Goal: Task Accomplishment & Management: Use online tool/utility

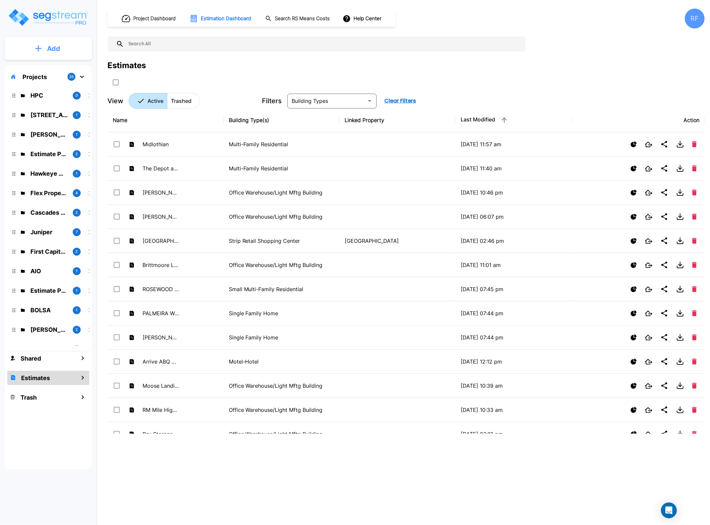
click at [54, 44] on p "Add" at bounding box center [53, 49] width 13 height 10
click at [56, 83] on p "Add Property" at bounding box center [52, 86] width 34 height 8
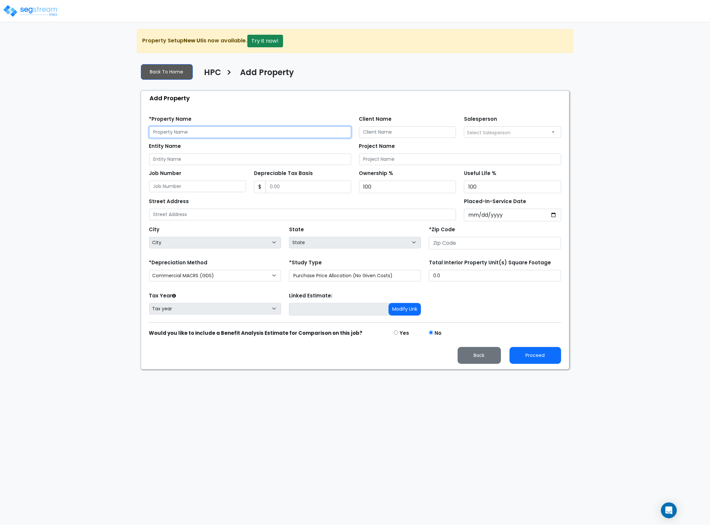
click at [177, 132] on input "text" at bounding box center [250, 132] width 202 height 12
click at [235, 132] on input "text" at bounding box center [250, 132] width 202 height 12
type input "[PERSON_NAME] Farmhouse"
click at [390, 138] on input "Client Name" at bounding box center [407, 132] width 97 height 12
type input "Highpark Capital"
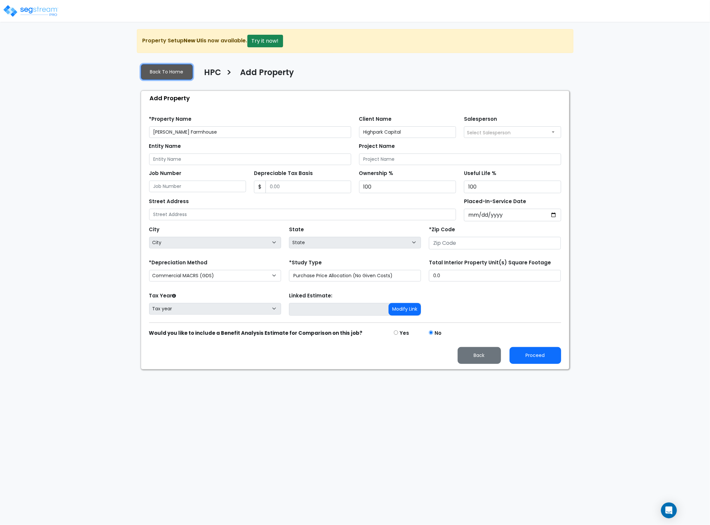
click at [169, 77] on link "Back To Home" at bounding box center [167, 72] width 52 height 16
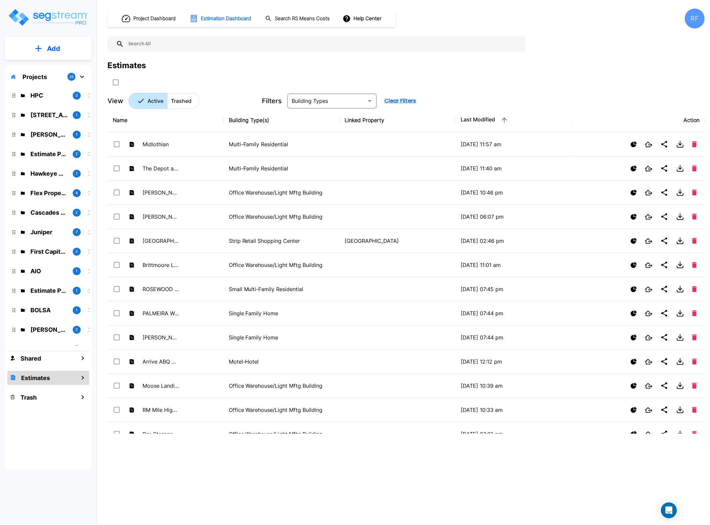
click at [52, 50] on p "Add" at bounding box center [53, 49] width 13 height 10
click at [54, 105] on p "Add Estimate" at bounding box center [52, 105] width 34 height 8
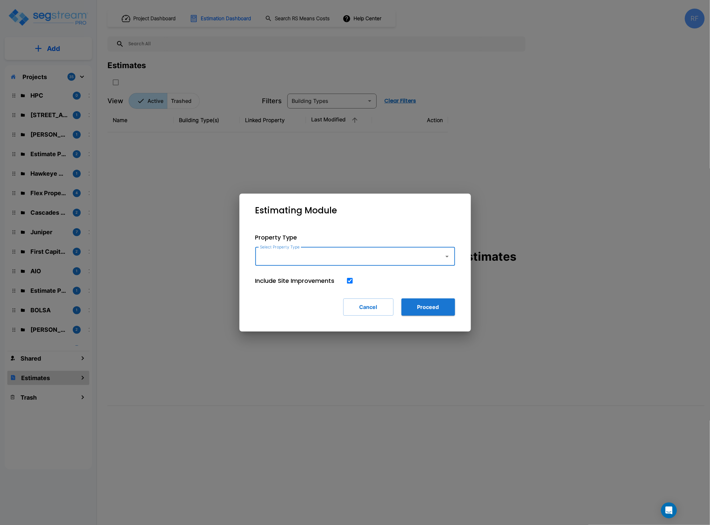
click at [432, 250] on input "Select Property Type" at bounding box center [348, 256] width 180 height 13
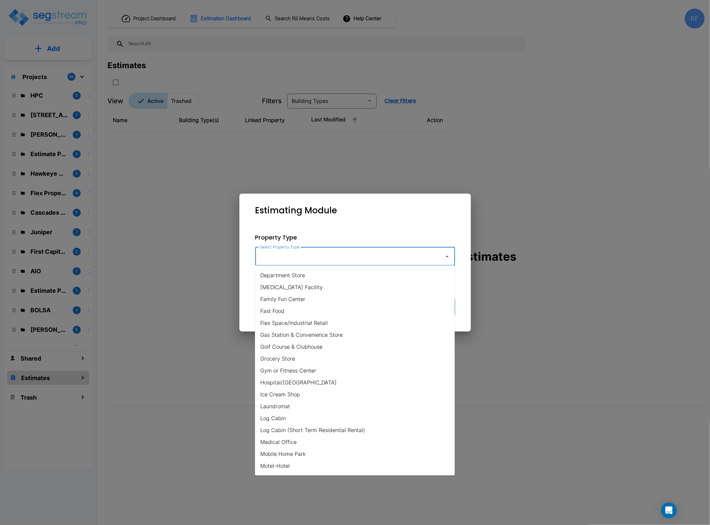
scroll to position [331, 0]
click at [286, 324] on li "Multi-Family Residential" at bounding box center [355, 324] width 200 height 12
type input "Multi-Family Residential"
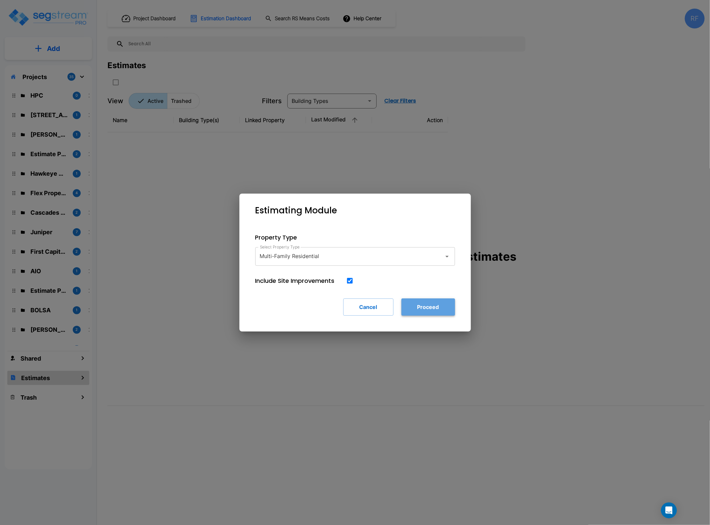
click at [433, 305] on button "Proceed" at bounding box center [429, 306] width 54 height 17
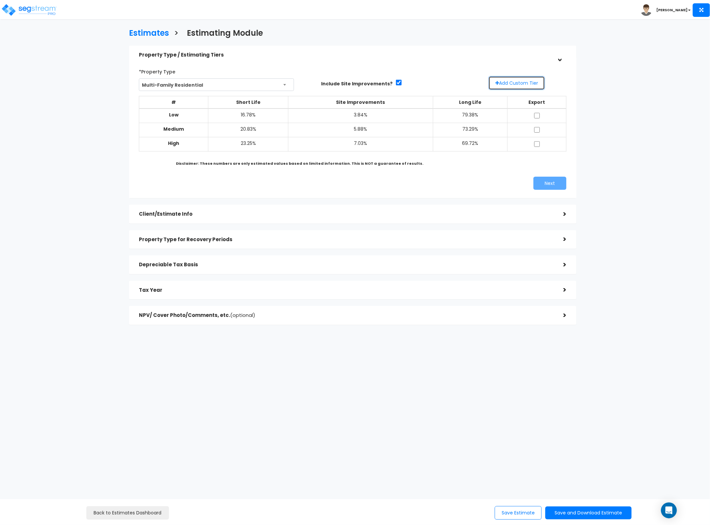
drag, startPoint x: 530, startPoint y: 80, endPoint x: 526, endPoint y: 80, distance: 4.0
click at [530, 80] on button "Add Custom Tier" at bounding box center [516, 83] width 57 height 14
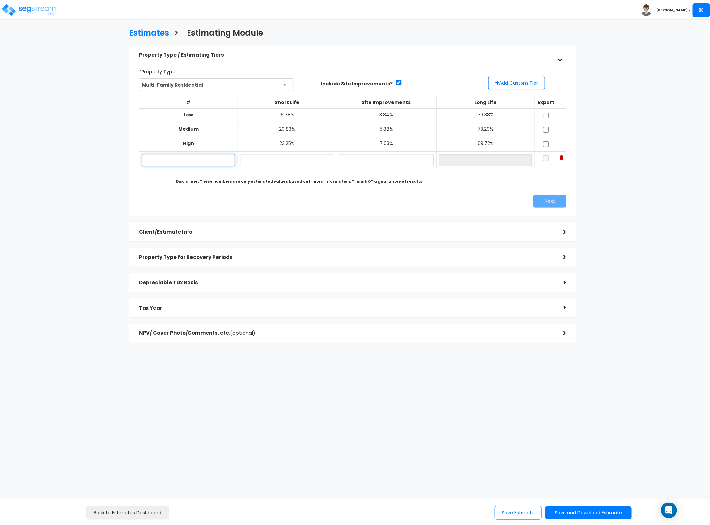
click at [214, 161] on input "text" at bounding box center [188, 160] width 93 height 12
type input "Lo"
type input "16.00%"
type input "3.00%"
type input "81.00%"
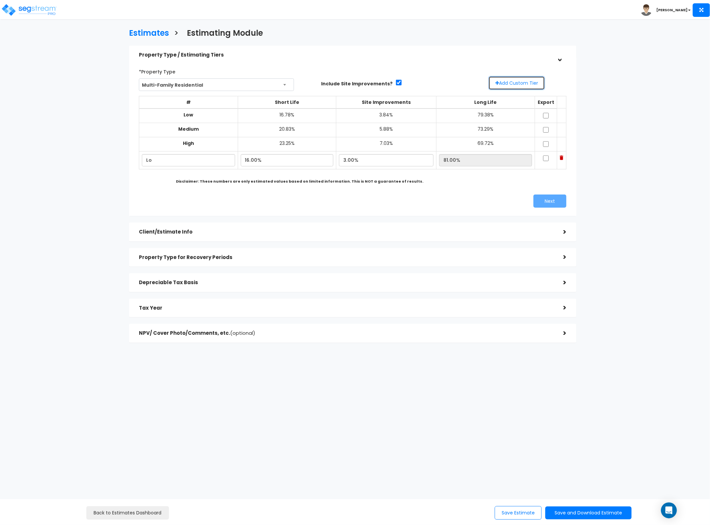
click at [506, 81] on button "Add Custom Tier" at bounding box center [516, 83] width 57 height 14
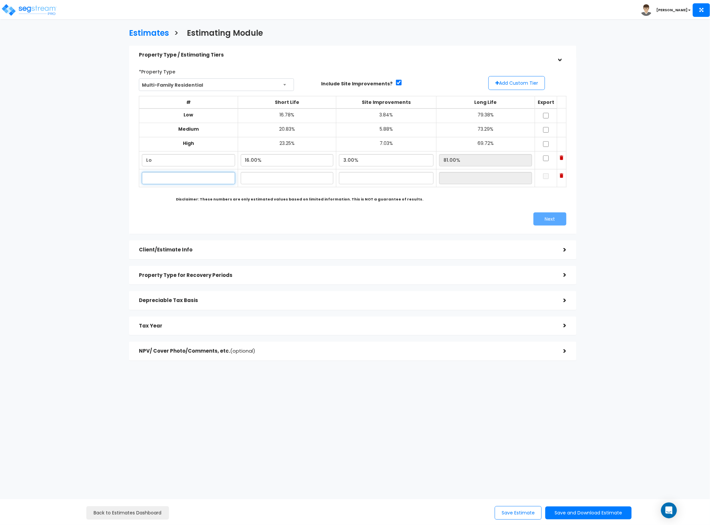
click at [205, 181] on input "text" at bounding box center [188, 178] width 93 height 12
type input "Hi"
type input "24.00%"
type input "8.00%"
type input "68.00%"
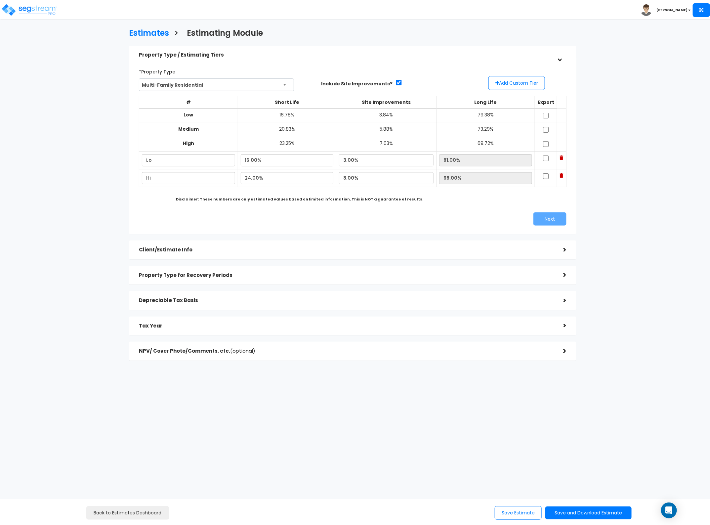
click at [536, 177] on td at bounding box center [546, 178] width 22 height 18
click at [543, 158] on input "checkbox" at bounding box center [546, 158] width 7 height 6
checkbox input "true"
click at [543, 178] on input "checkbox" at bounding box center [546, 176] width 7 height 6
checkbox input "true"
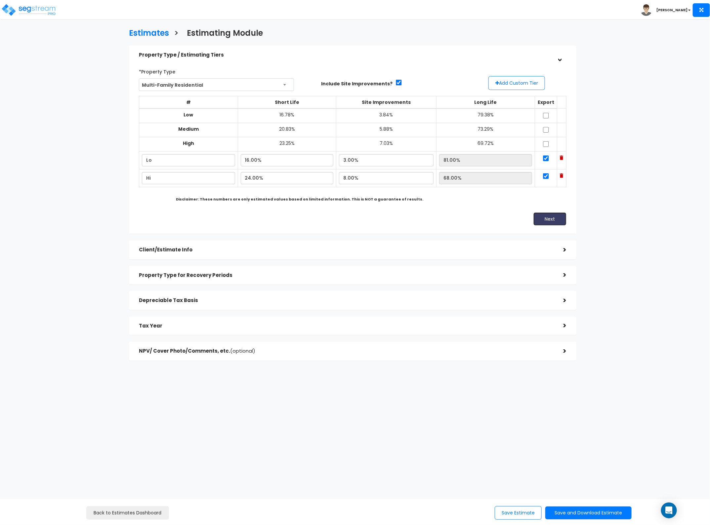
click at [541, 214] on button "Next" at bounding box center [549, 218] width 33 height 13
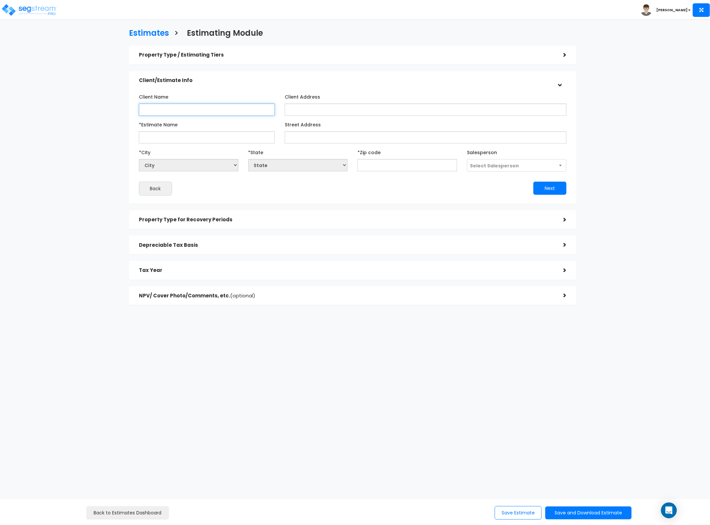
click at [205, 107] on input "Client Name" at bounding box center [207, 110] width 136 height 12
type input "Highpark Capital"
type input "[PERSON_NAME] Farmhouse 121"
click at [346, 134] on input "Street Address" at bounding box center [426, 137] width 282 height 12
click at [302, 136] on input "Street Address" at bounding box center [426, 137] width 282 height 12
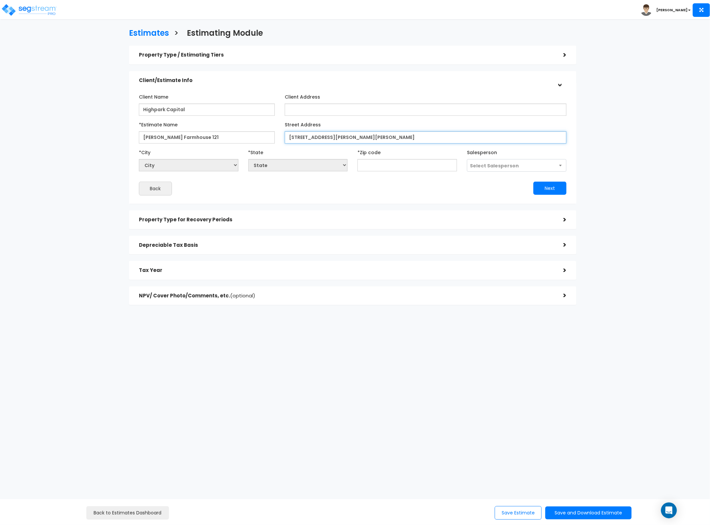
type input "[STREET_ADDRESS][PERSON_NAME][PERSON_NAME]"
select select "National Average"
click at [426, 169] on input "text" at bounding box center [408, 165] width 100 height 12
type input "75"
select select "[GEOGRAPHIC_DATA]"
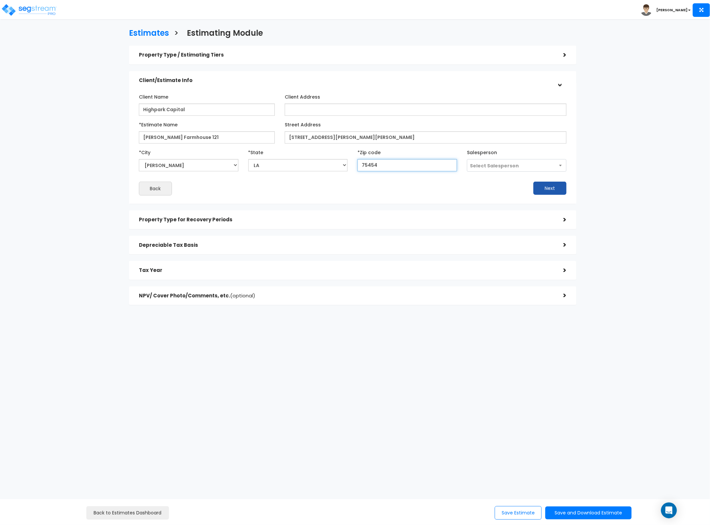
type input "75454"
click at [539, 184] on button "Next" at bounding box center [549, 188] width 33 height 13
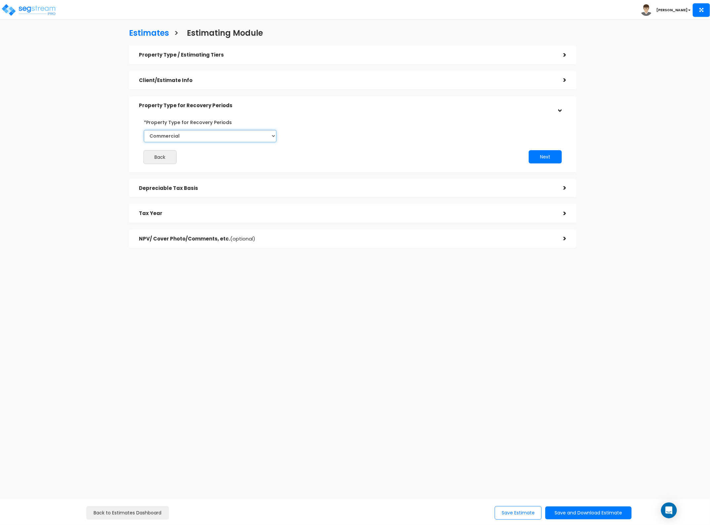
click at [237, 137] on select "Commercial Residential" at bounding box center [210, 136] width 133 height 12
select select "Residential"
click at [144, 130] on select "Commercial Residential" at bounding box center [210, 136] width 133 height 12
click at [543, 155] on button "Next" at bounding box center [545, 156] width 33 height 13
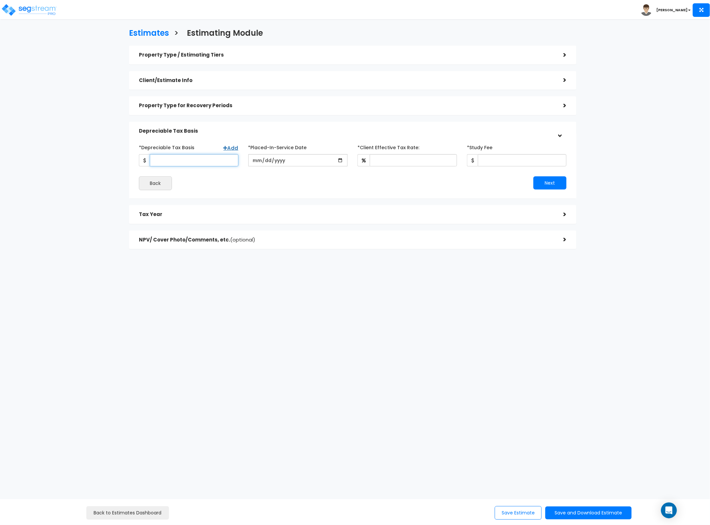
click at [192, 160] on input "*Depreciable Tax Basis" at bounding box center [194, 160] width 89 height 12
click at [205, 162] on input "*Depreciable Tax Basis" at bounding box center [194, 160] width 89 height 12
type input "34,203,695.75"
click at [257, 162] on input "date" at bounding box center [298, 160] width 100 height 12
type input "[DATE]"
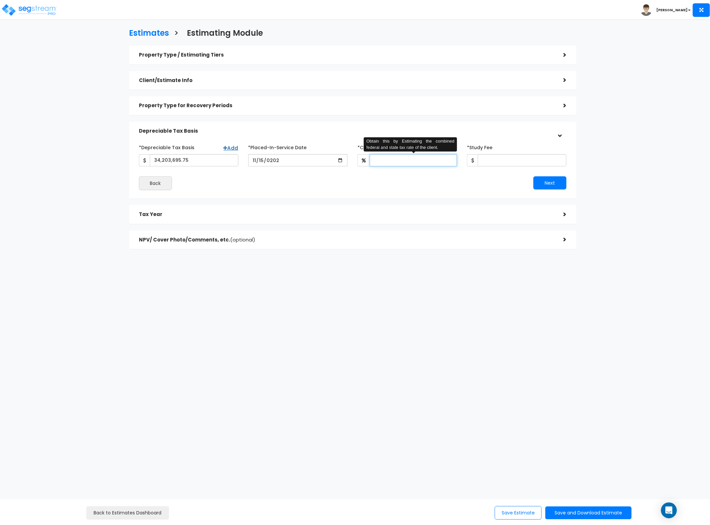
click at [402, 159] on input "*Client Effective Tax Rate:" at bounding box center [413, 160] width 87 height 12
type input "35"
click at [495, 159] on input "*Study Fee" at bounding box center [522, 160] width 89 height 12
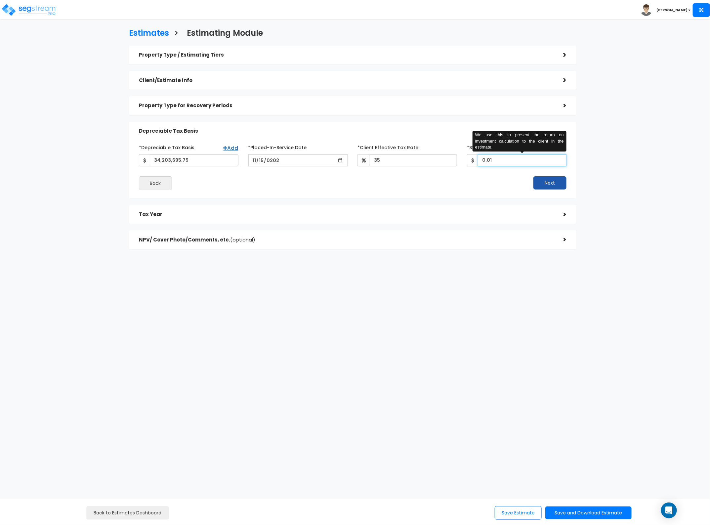
type input "0.01"
click at [555, 184] on button "Next" at bounding box center [549, 182] width 33 height 13
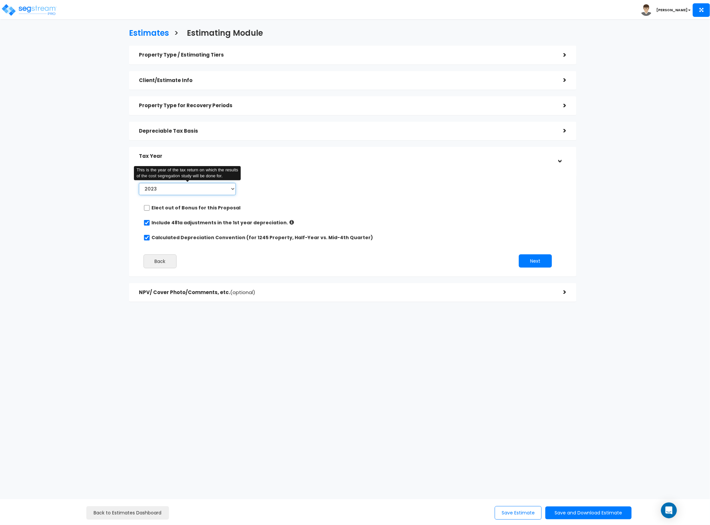
click at [179, 190] on select "2023 2024 2025 2026" at bounding box center [187, 189] width 97 height 12
click at [139, 183] on select "2023 2024 2025 2026" at bounding box center [187, 189] width 97 height 12
click at [181, 194] on select "2023 2024 2025 2026" at bounding box center [187, 189] width 97 height 12
select select "2025"
click at [139, 183] on select "2023 2024 2025 2026" at bounding box center [187, 189] width 97 height 12
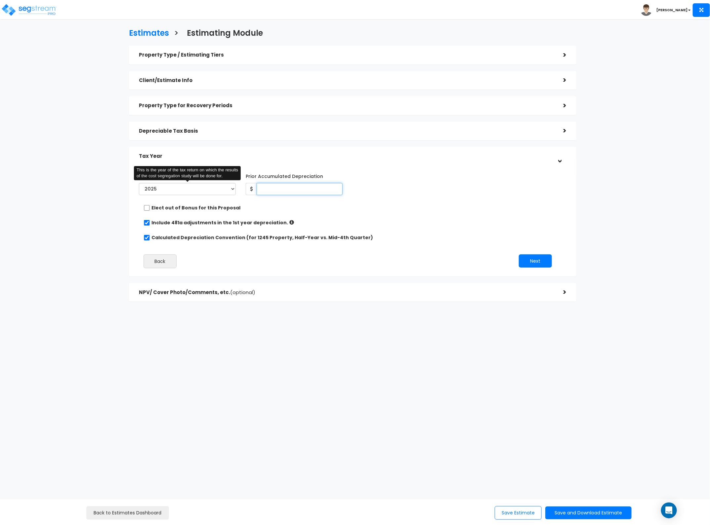
click at [297, 187] on input "Prior Accumulated Depreciation" at bounding box center [300, 189] width 86 height 12
click at [146, 221] on input "checkbox" at bounding box center [147, 223] width 7 height 6
click at [298, 187] on input "Prior Accumulated Depreciation" at bounding box center [300, 189] width 86 height 12
click at [146, 223] on input "checkbox" at bounding box center [147, 223] width 7 height 6
checkbox input "true"
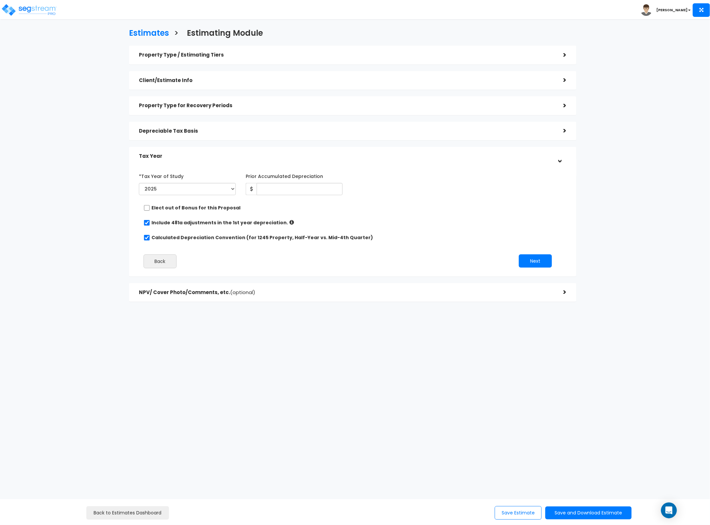
click at [284, 123] on div "Depreciable Tax Basis >" at bounding box center [352, 131] width 447 height 19
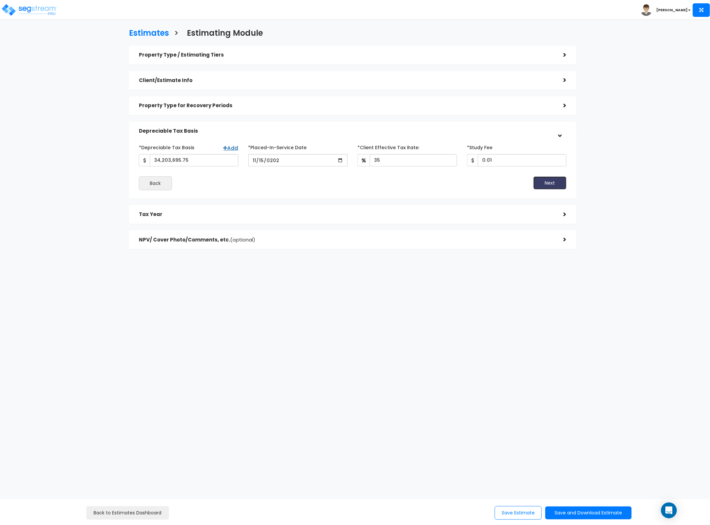
click at [543, 180] on button "Next" at bounding box center [549, 182] width 33 height 13
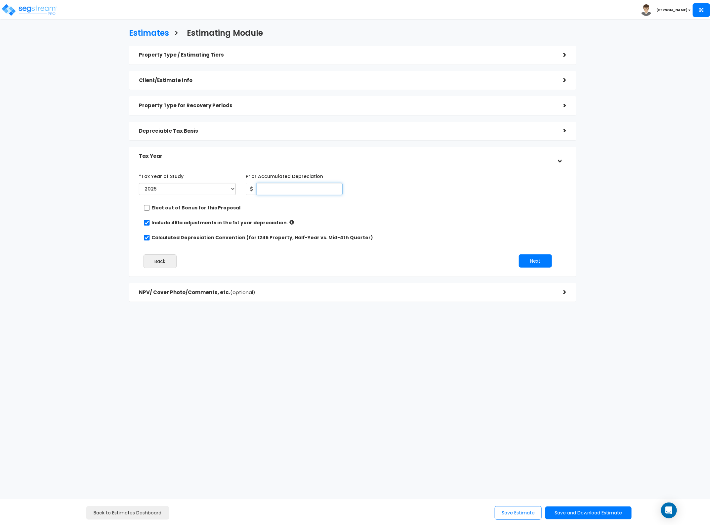
click at [282, 186] on input "Prior Accumulated Depreciation" at bounding box center [300, 189] width 86 height 12
type input "155,626.81"
click at [231, 188] on select "2023 2024 2025 2026" at bounding box center [187, 189] width 97 height 12
select select "2024"
click at [139, 183] on select "2023 2024 2025 2026" at bounding box center [187, 189] width 97 height 12
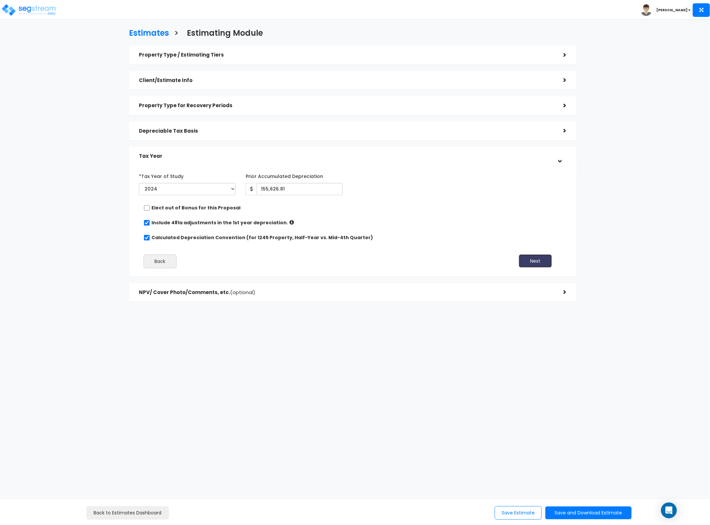
click at [527, 262] on button "Next" at bounding box center [535, 260] width 33 height 13
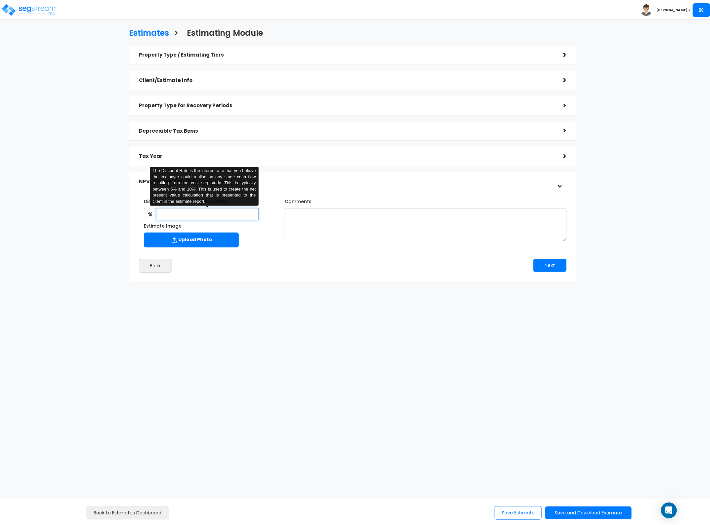
click at [219, 217] on input "text" at bounding box center [207, 214] width 103 height 12
type input "8"
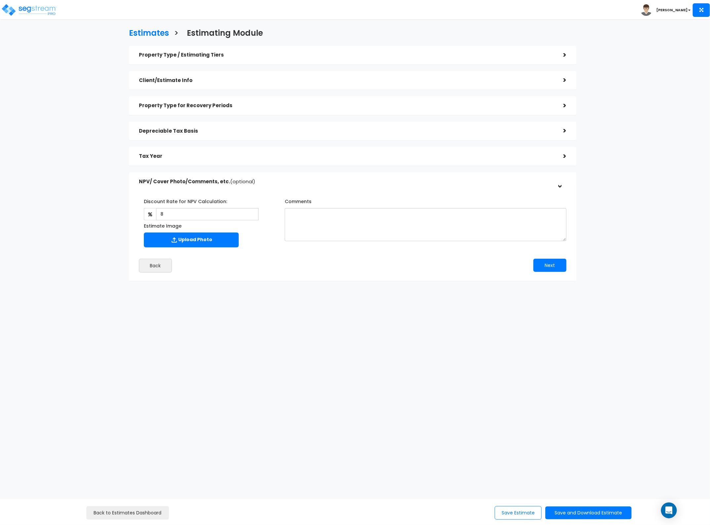
click at [348, 207] on div "Comments" at bounding box center [426, 218] width 282 height 45
click at [337, 225] on textarea "Comments" at bounding box center [426, 224] width 282 height 33
type textarea "G703 used for basis"
click at [146, 242] on label "Upload Photo" at bounding box center [191, 240] width 95 height 15
click at [0, 0] on input "Estimate Image" at bounding box center [0, 0] width 0 height 0
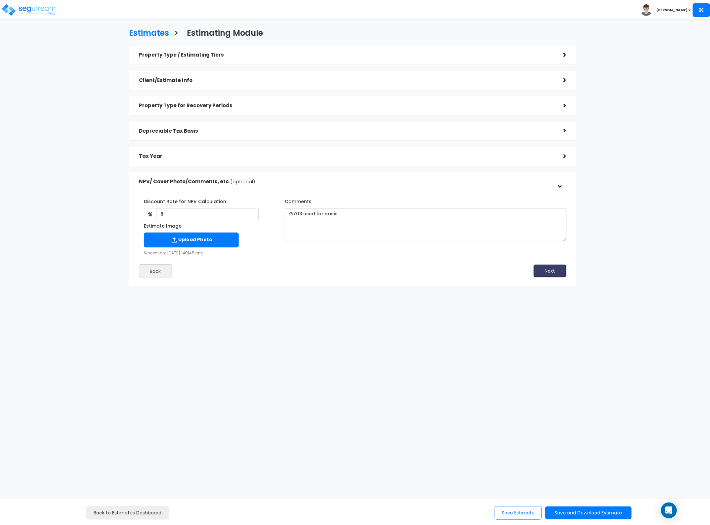
click at [556, 275] on button "Next" at bounding box center [549, 270] width 33 height 13
click at [598, 510] on button "Save and Download Estimate" at bounding box center [588, 512] width 86 height 13
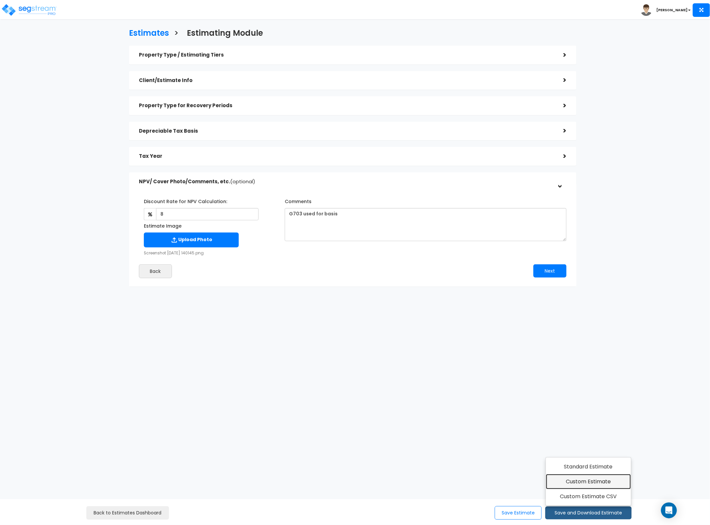
click at [597, 487] on link "Custom Estimate" at bounding box center [588, 481] width 85 height 15
